Goal: Information Seeking & Learning: Learn about a topic

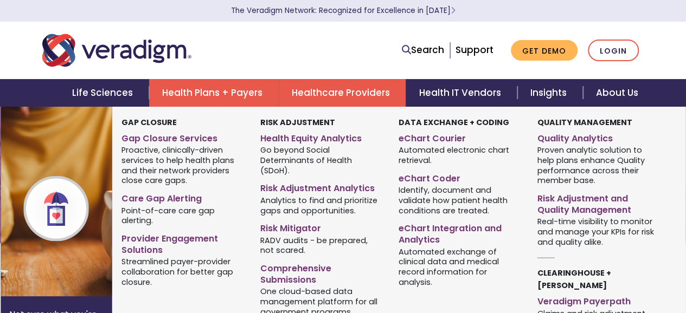
click at [212, 97] on link "Health Plans + Payers" at bounding box center [214, 93] width 130 height 28
